Goal: Transaction & Acquisition: Subscribe to service/newsletter

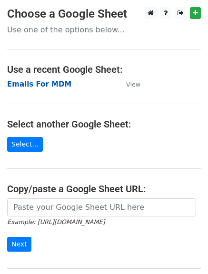
click at [47, 87] on strong "Emails For MDM" at bounding box center [39, 84] width 64 height 9
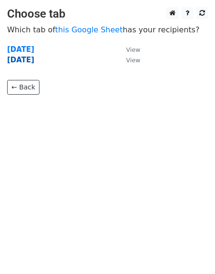
click at [20, 60] on strong "18-8-25" at bounding box center [20, 60] width 27 height 9
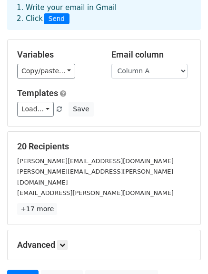
scroll to position [50, 0]
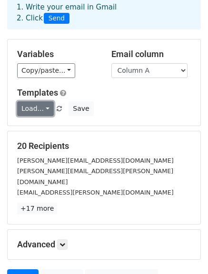
click at [27, 109] on link "Load..." at bounding box center [35, 108] width 37 height 15
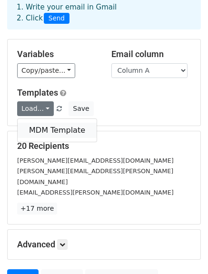
click at [43, 132] on link "MDM Template" at bounding box center [57, 130] width 79 height 15
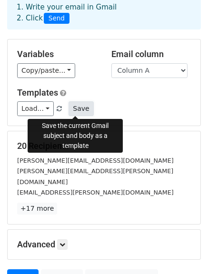
click at [74, 109] on button "Save" at bounding box center [80, 108] width 25 height 15
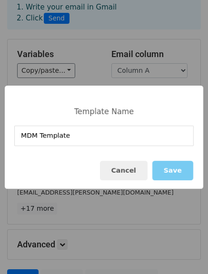
type input "MDM Template"
click at [174, 169] on button "Save" at bounding box center [172, 170] width 41 height 19
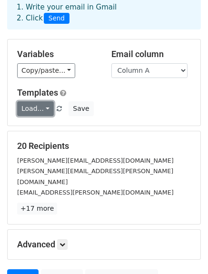
click at [45, 112] on link "Load..." at bounding box center [35, 108] width 37 height 15
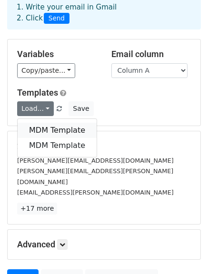
click at [47, 132] on link "MDM Template" at bounding box center [57, 130] width 79 height 15
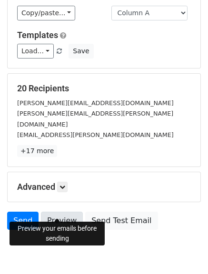
scroll to position [133, 0]
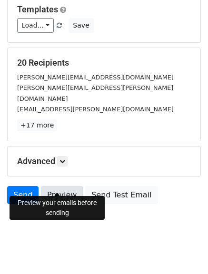
click at [60, 186] on link "Preview" at bounding box center [62, 195] width 42 height 18
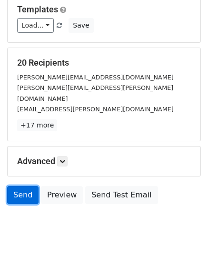
click at [32, 187] on link "Send" at bounding box center [22, 195] width 31 height 18
